Goal: Transaction & Acquisition: Purchase product/service

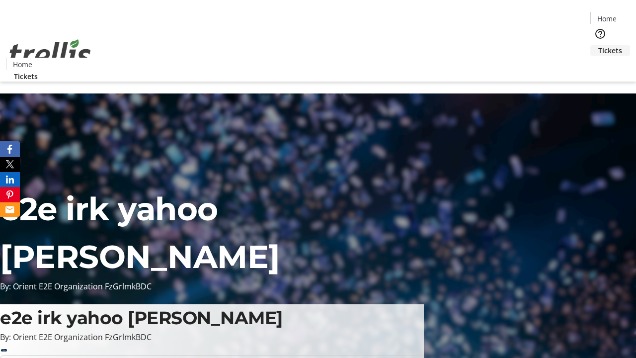
click at [598, 45] on span "Tickets" at bounding box center [610, 50] width 24 height 10
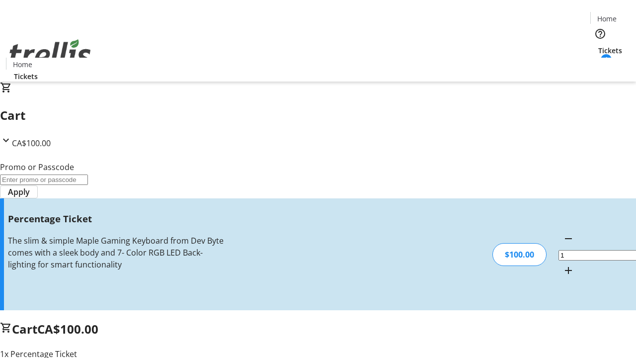
type input "FOO"
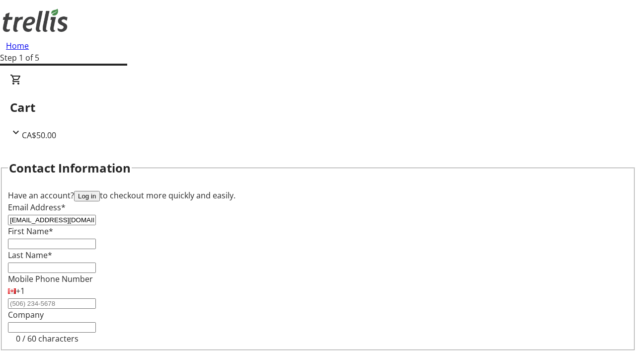
type input "[EMAIL_ADDRESS][DOMAIN_NAME]"
type input "Taya"
type input "[PERSON_NAME]"
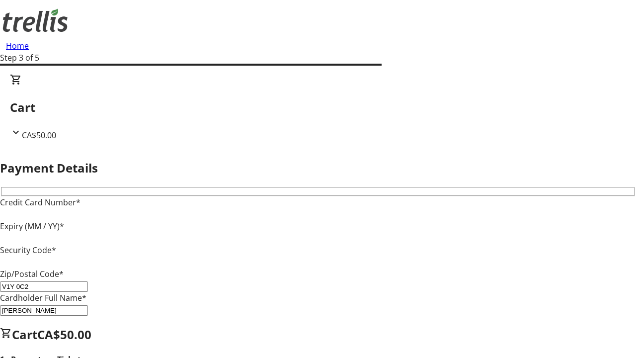
type input "V1Y 0C2"
